Goal: Task Accomplishment & Management: Complete application form

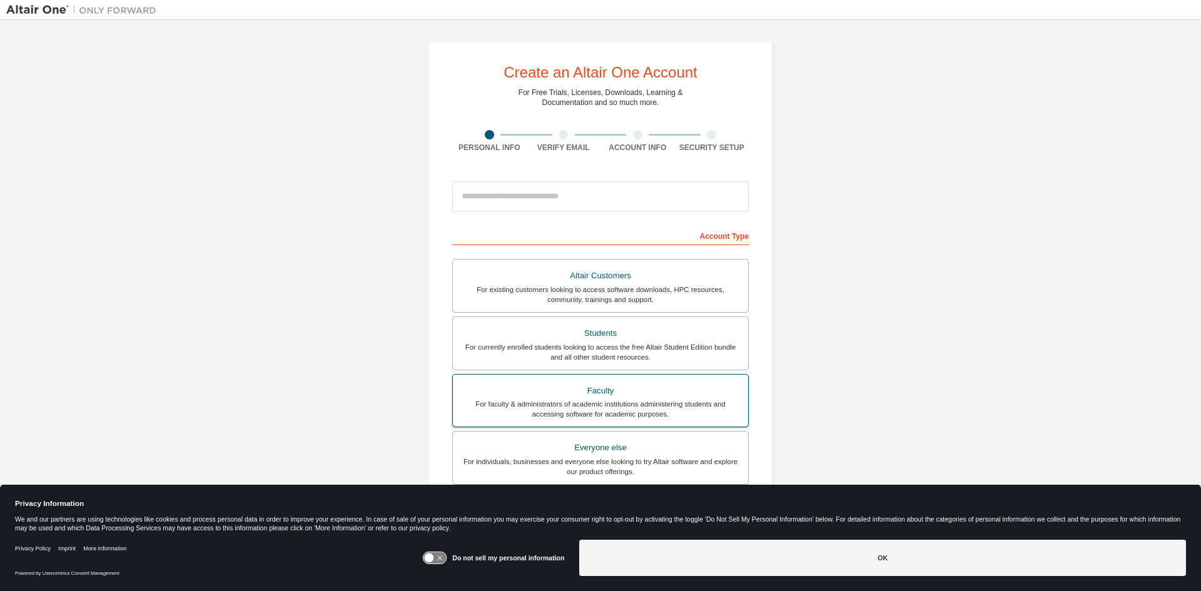
scroll to position [125, 0]
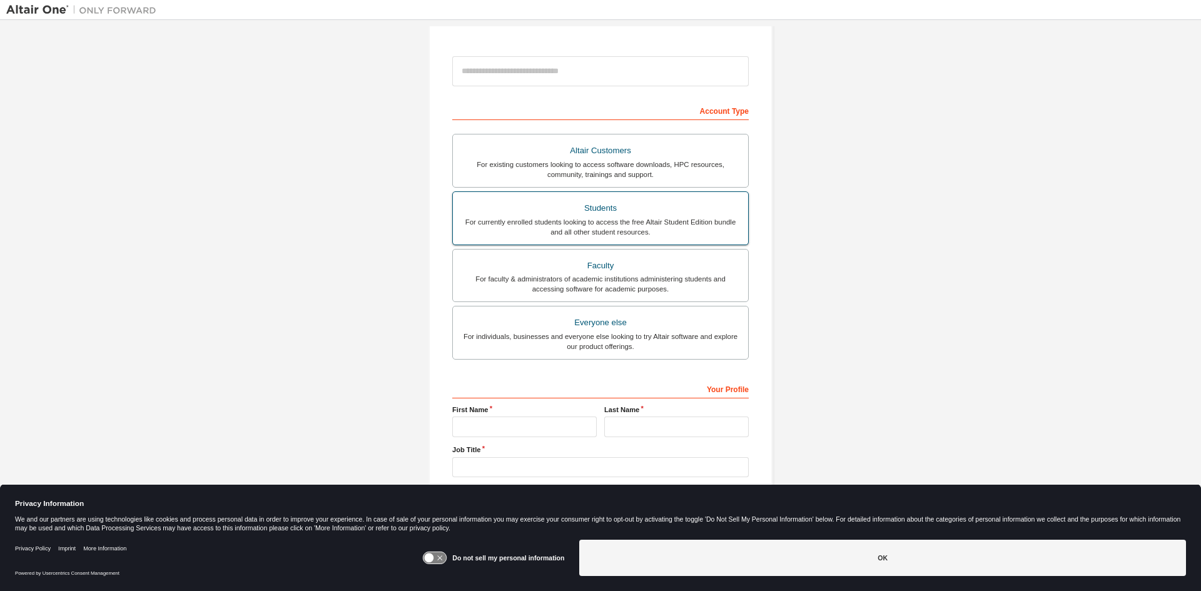
click at [588, 200] on div "Students" at bounding box center [601, 209] width 280 height 18
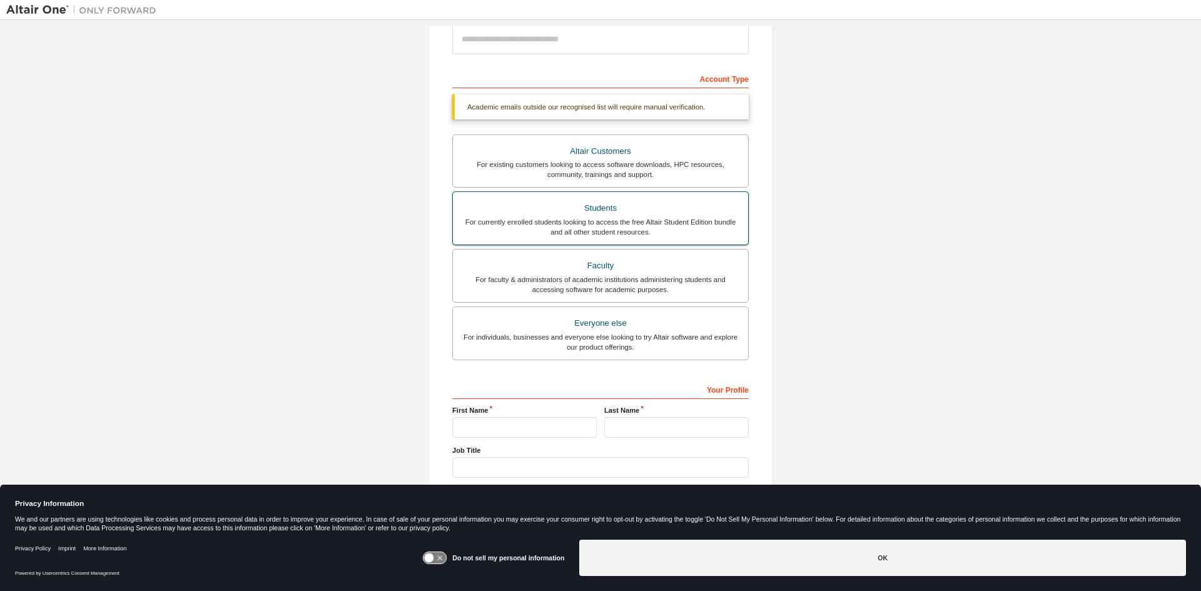
scroll to position [173, 0]
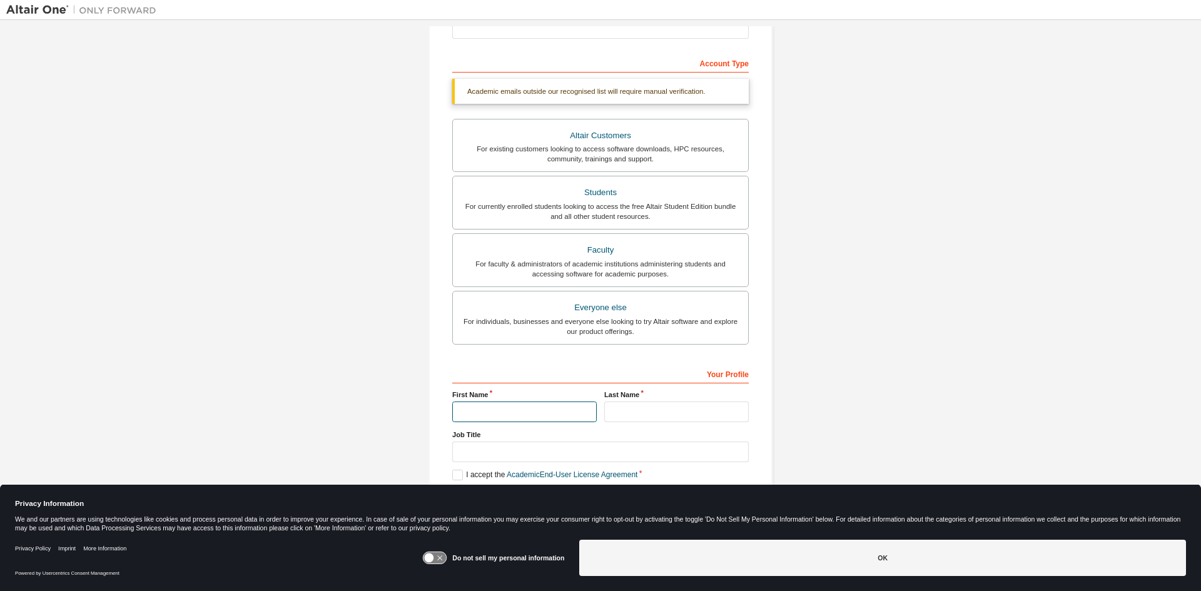
click at [514, 419] on input "text" at bounding box center [524, 412] width 145 height 21
type input "*****"
click at [706, 414] on input "text" at bounding box center [676, 412] width 145 height 21
type input "******"
click at [693, 451] on input "text" at bounding box center [600, 452] width 297 height 21
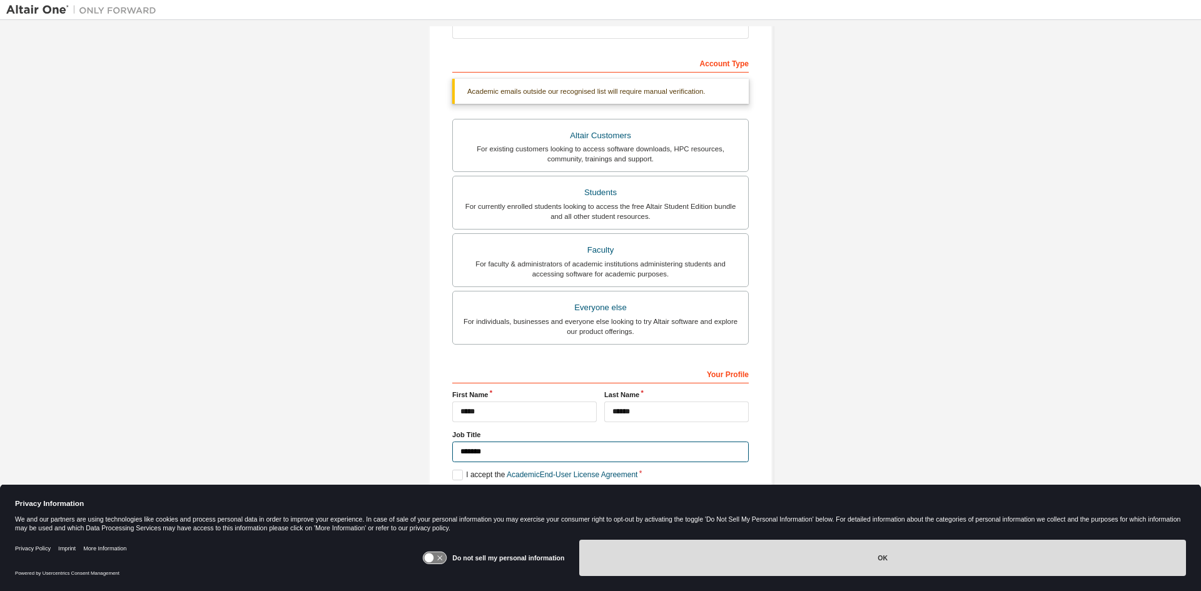
type input "*******"
click at [887, 568] on button "OK" at bounding box center [882, 558] width 607 height 36
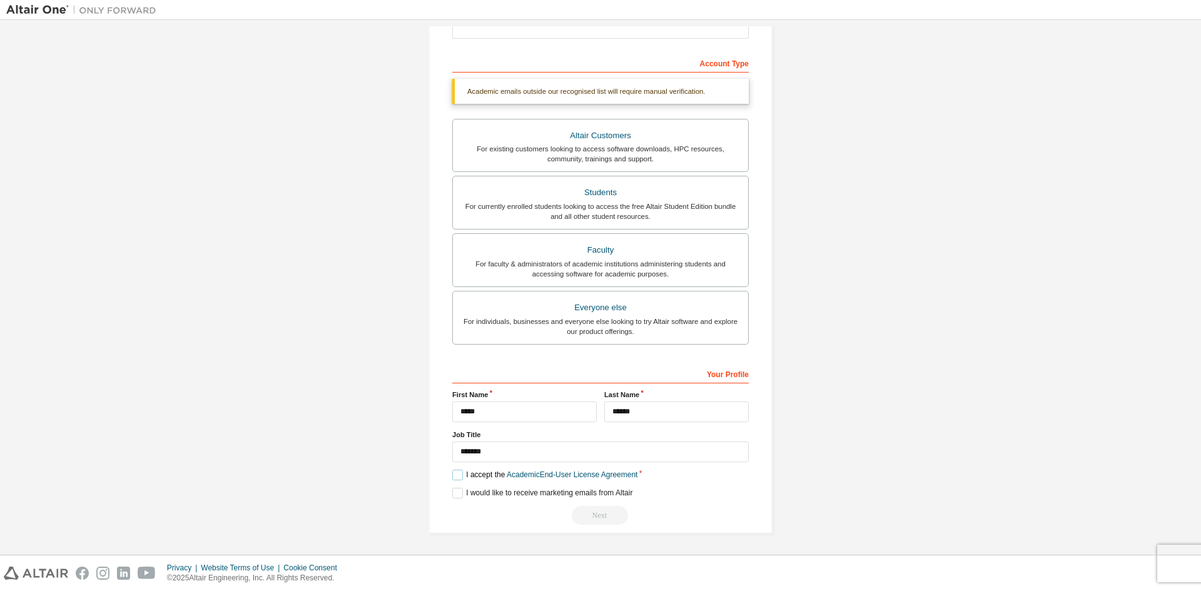
click at [492, 478] on label "I accept the Academic End-User License Agreement" at bounding box center [544, 475] width 185 height 11
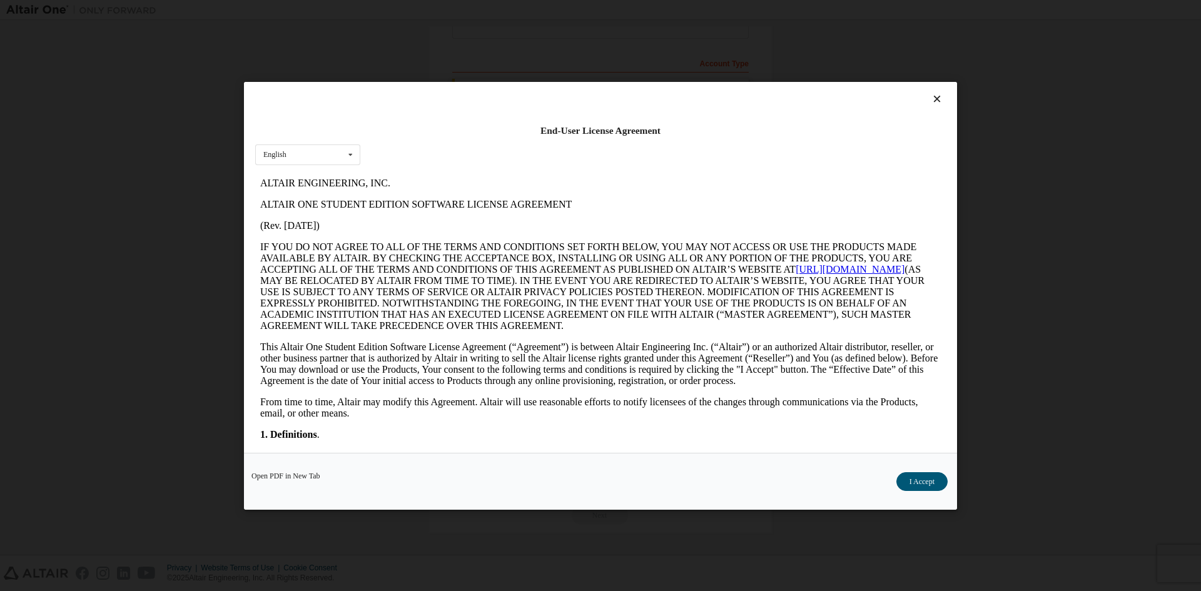
scroll to position [0, 0]
click at [928, 485] on button "I Accept" at bounding box center [922, 481] width 51 height 19
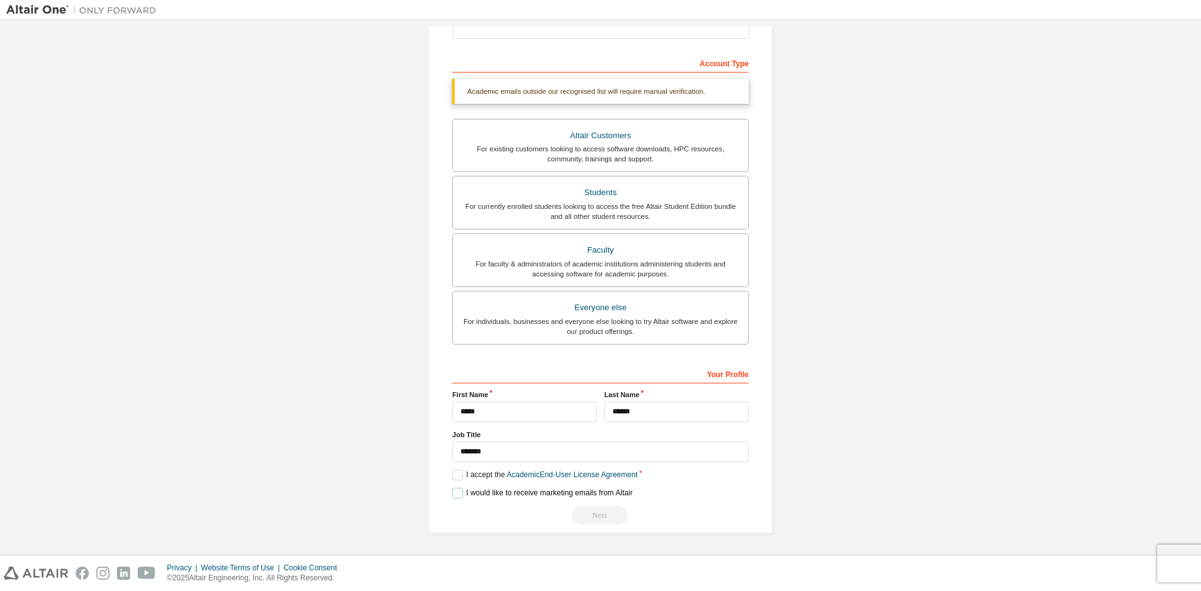
click at [521, 498] on label "I would like to receive marketing emails from Altair" at bounding box center [542, 493] width 180 height 11
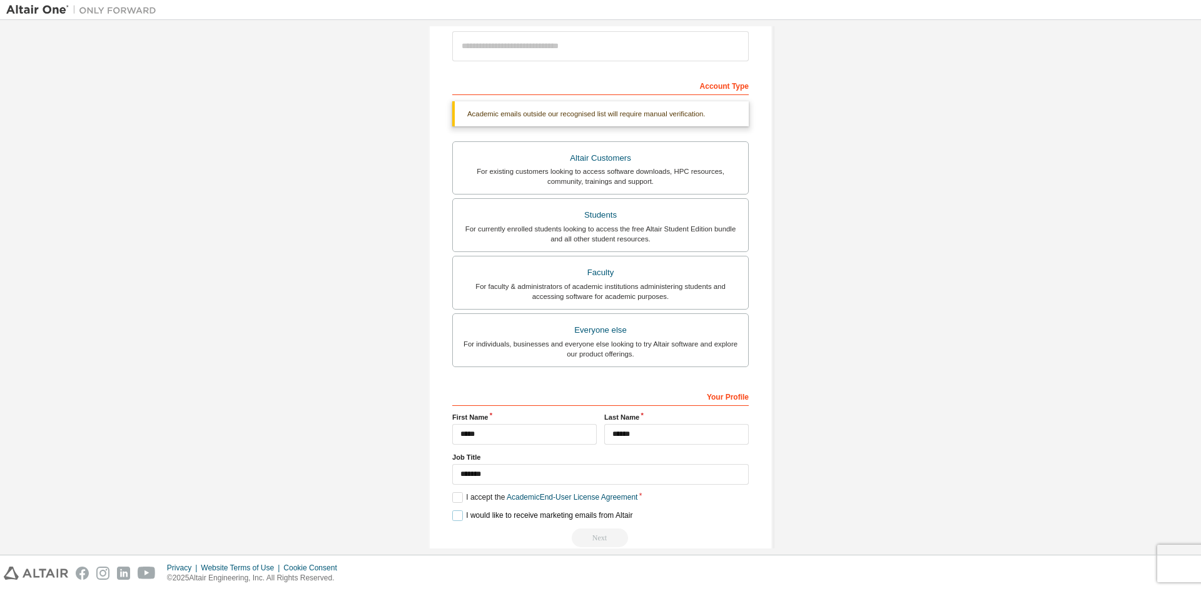
scroll to position [173, 0]
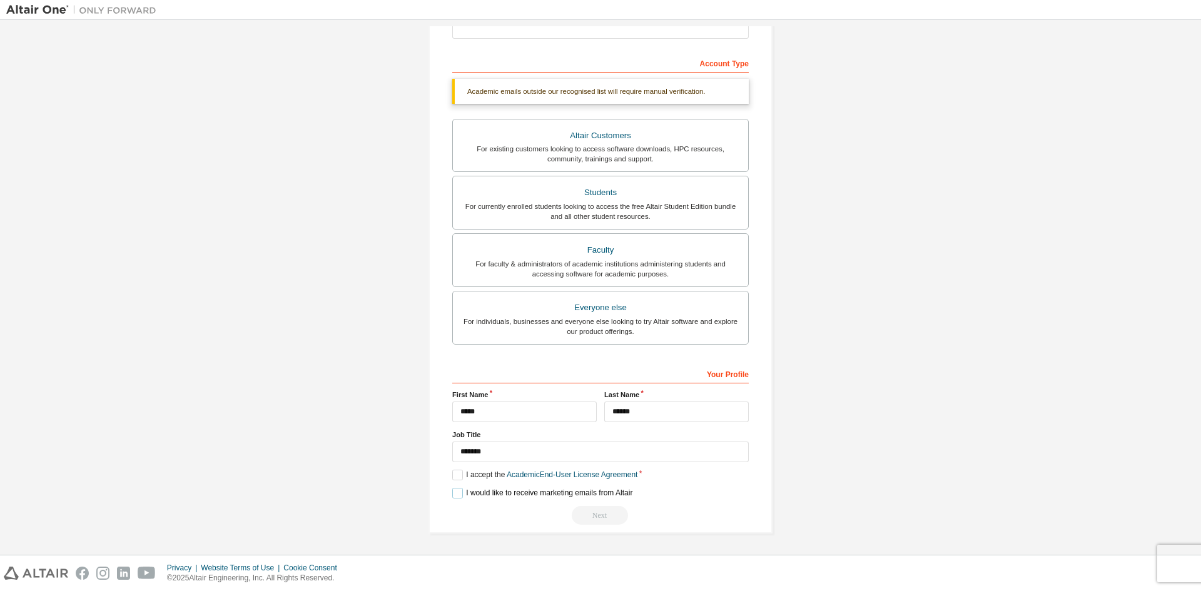
click at [452, 492] on label "I would like to receive marketing emails from Altair" at bounding box center [542, 493] width 180 height 11
click at [589, 516] on div "Next" at bounding box center [600, 515] width 297 height 19
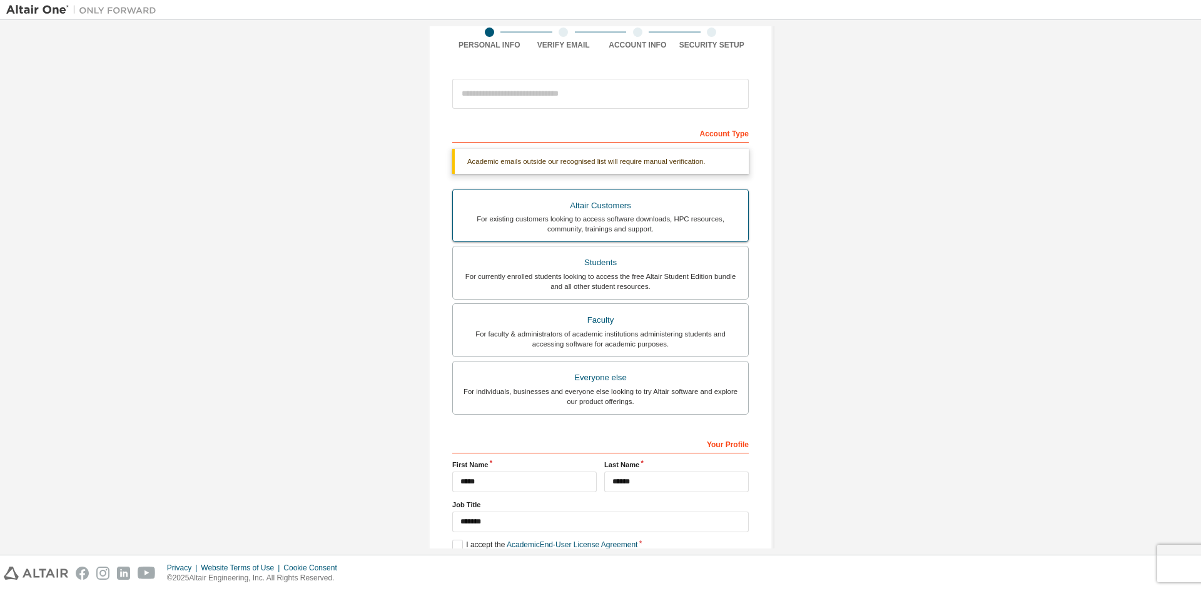
scroll to position [0, 0]
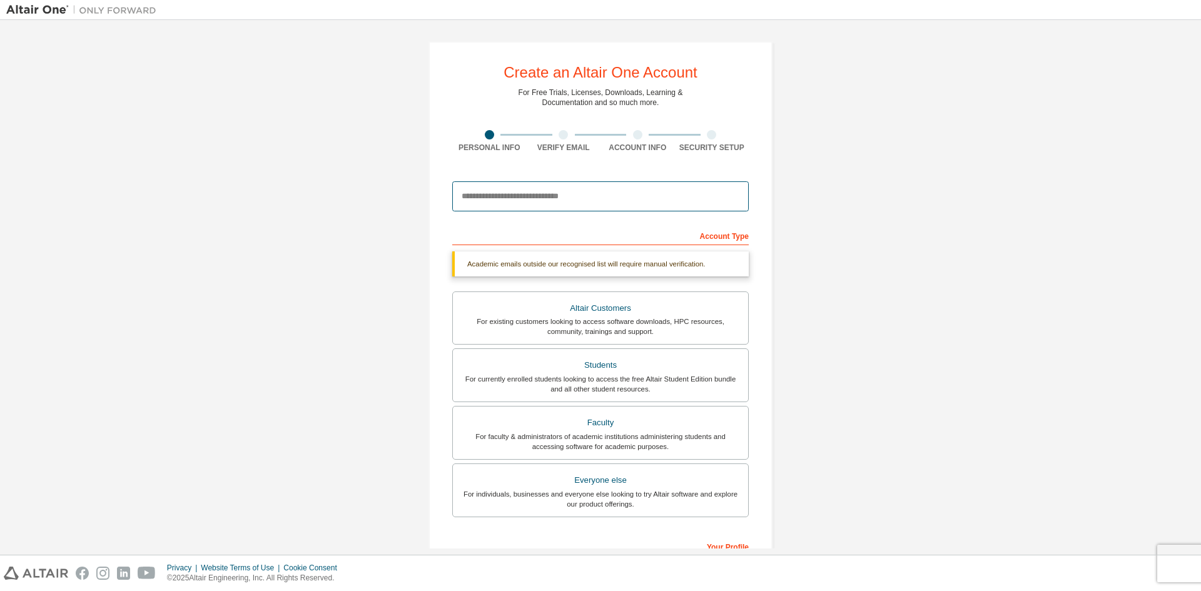
click at [551, 203] on input "email" at bounding box center [600, 196] width 297 height 30
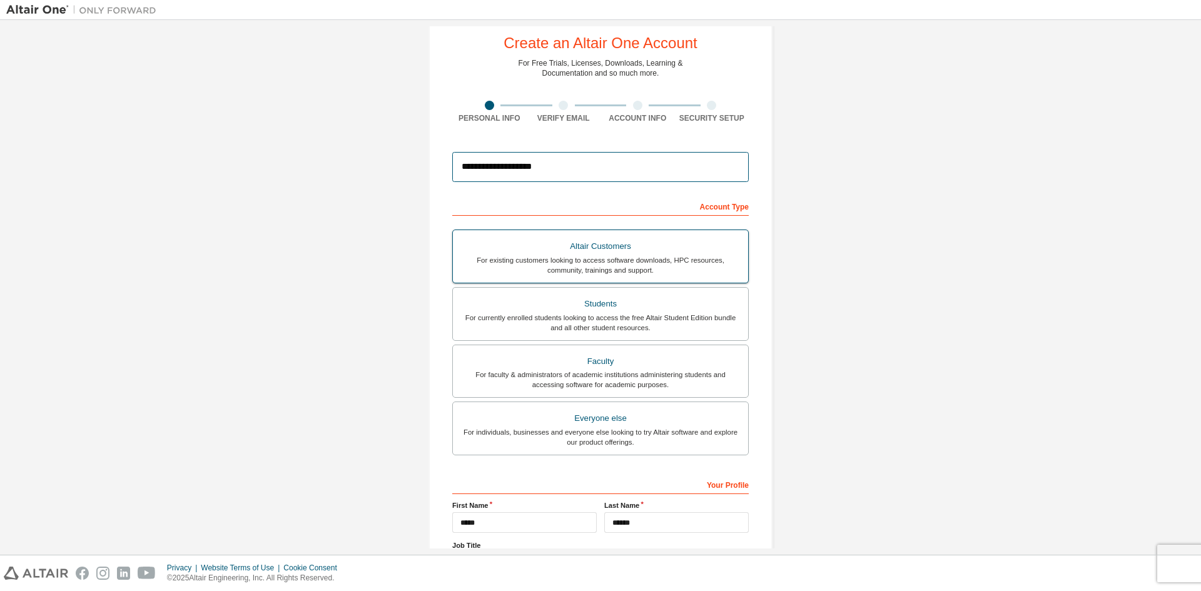
type input "**********"
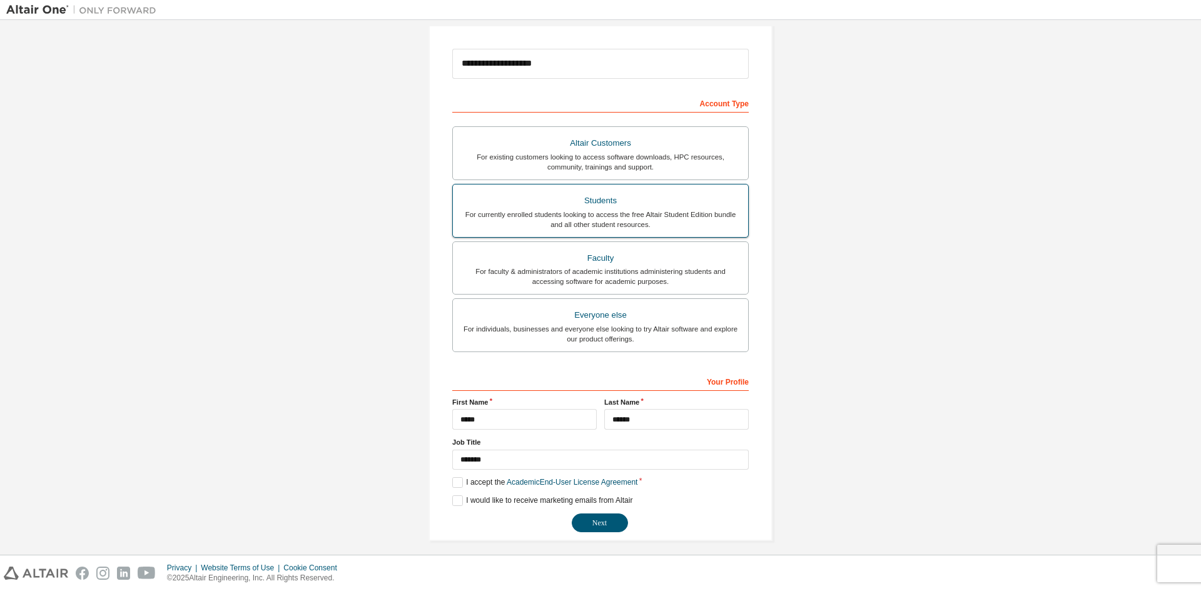
scroll to position [140, 0]
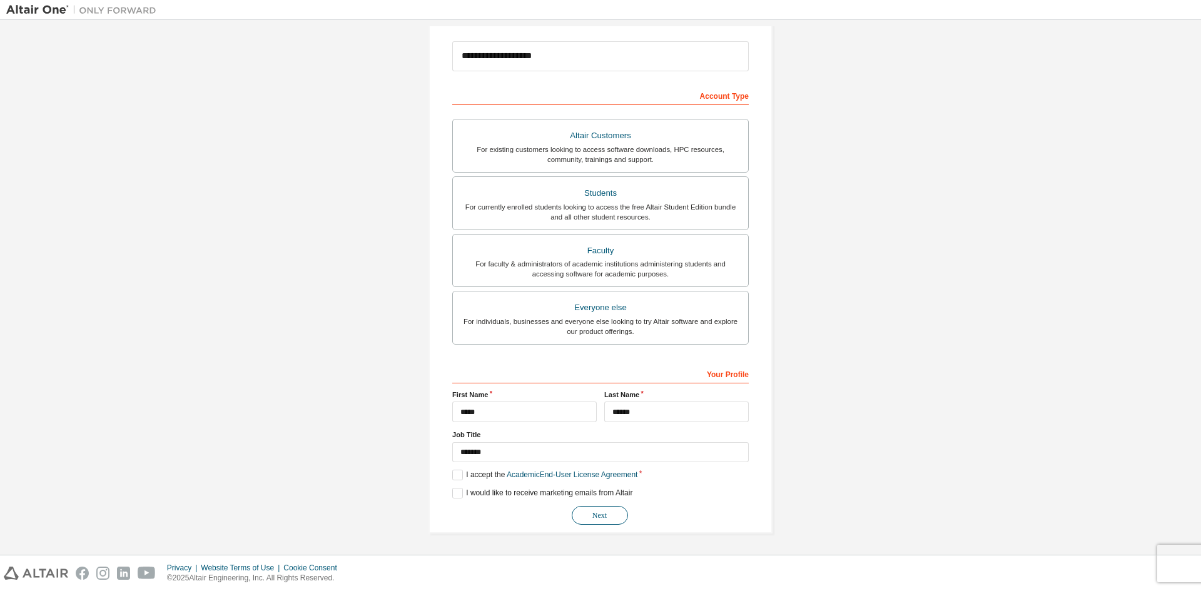
click at [613, 510] on button "Next" at bounding box center [600, 515] width 56 height 19
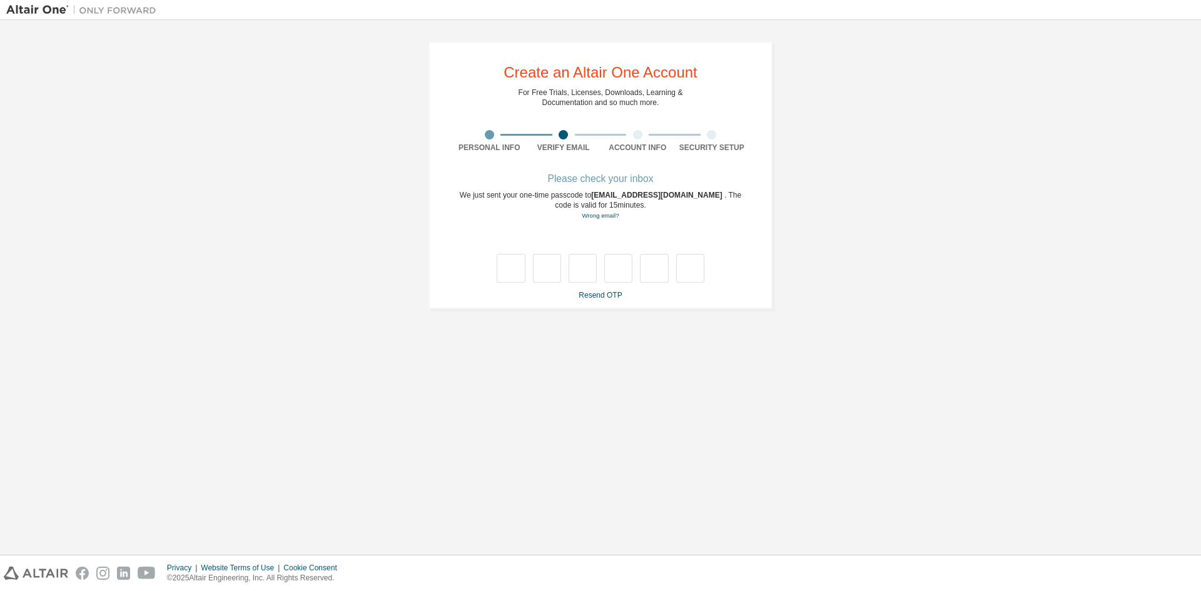
scroll to position [0, 0]
type input "*"
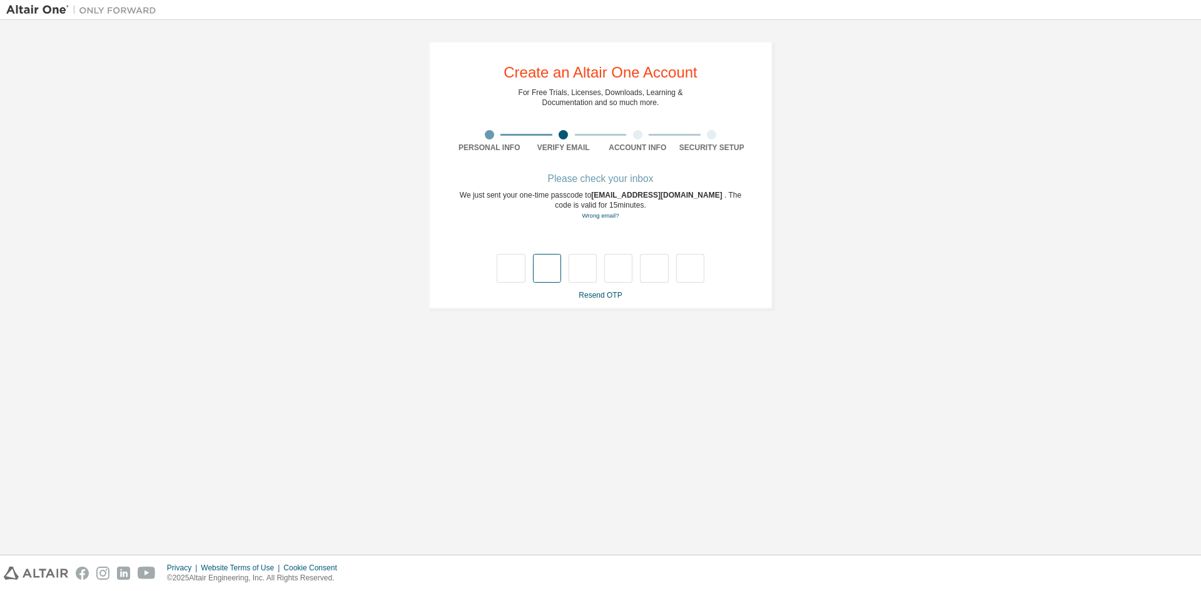
type input "*"
